Goal: Task Accomplishment & Management: Manage account settings

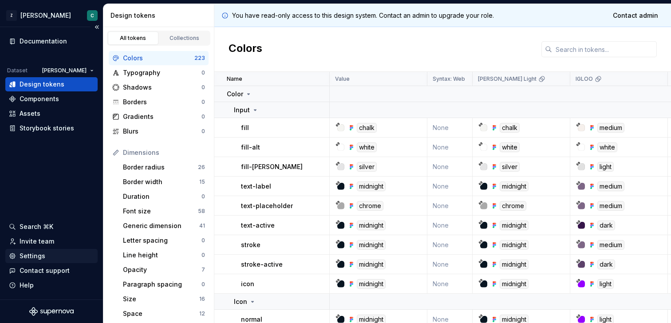
click at [25, 252] on div "Settings" at bounding box center [33, 256] width 26 height 9
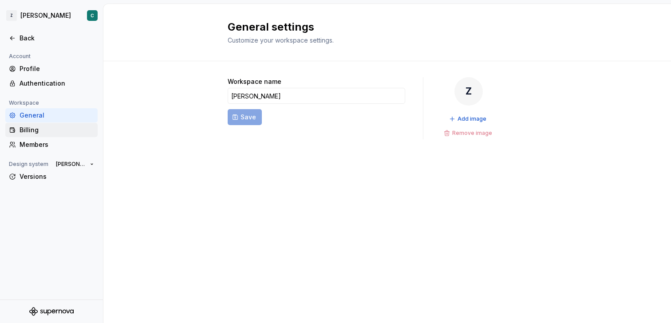
click at [40, 132] on div "Billing" at bounding box center [57, 130] width 75 height 9
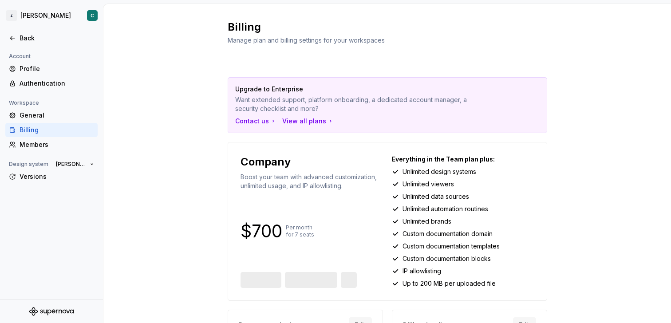
scroll to position [79, 0]
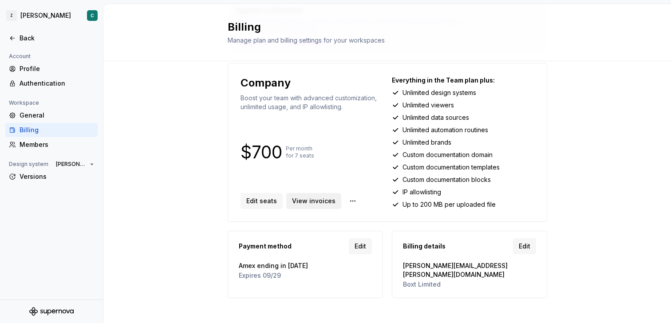
click at [300, 202] on span "View invoices" at bounding box center [314, 201] width 44 height 9
